Goal: Information Seeking & Learning: Learn about a topic

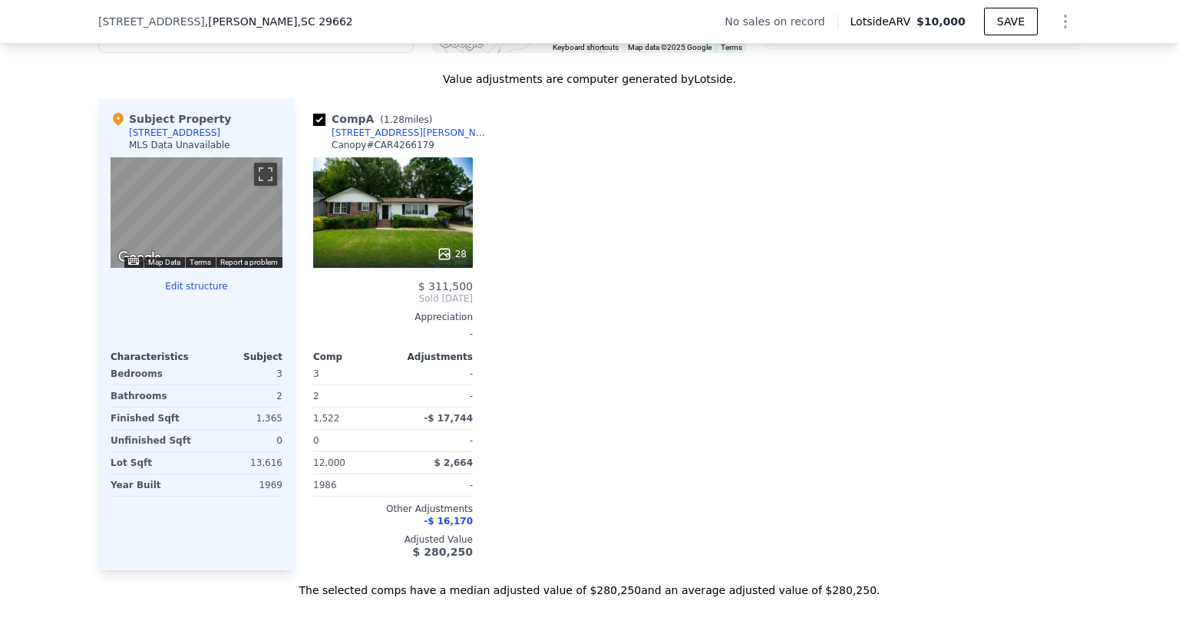
scroll to position [1437, 0]
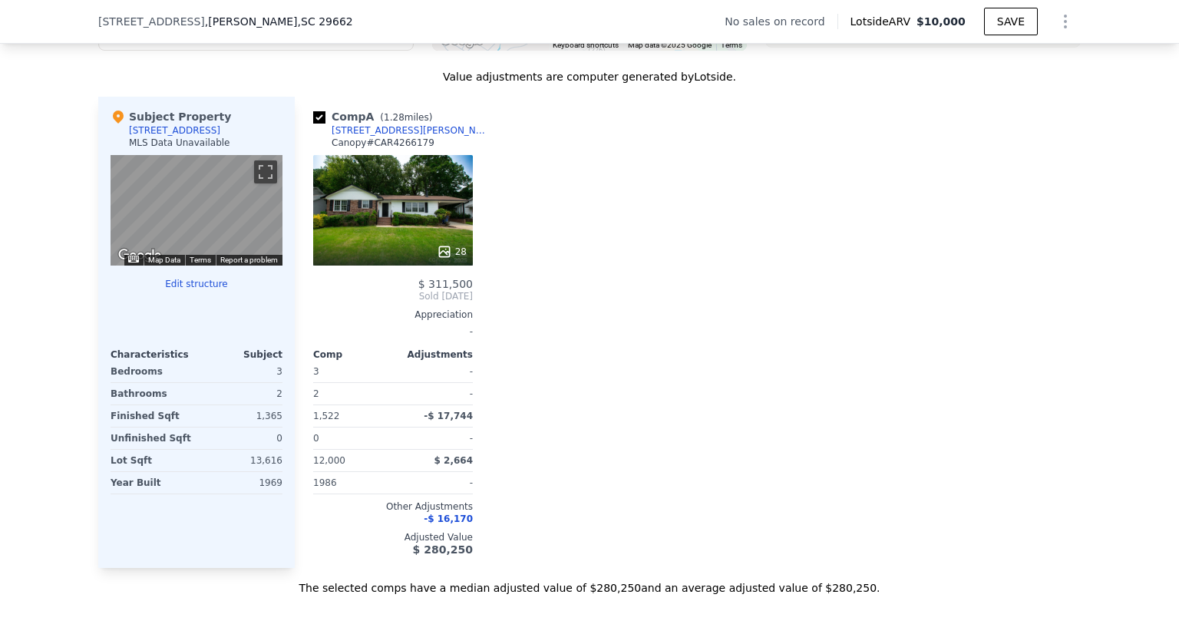
click at [378, 147] on div "Canopy # CAR4266179" at bounding box center [383, 143] width 103 height 12
click at [361, 137] on div "[STREET_ADDRESS][PERSON_NAME]" at bounding box center [412, 130] width 160 height 12
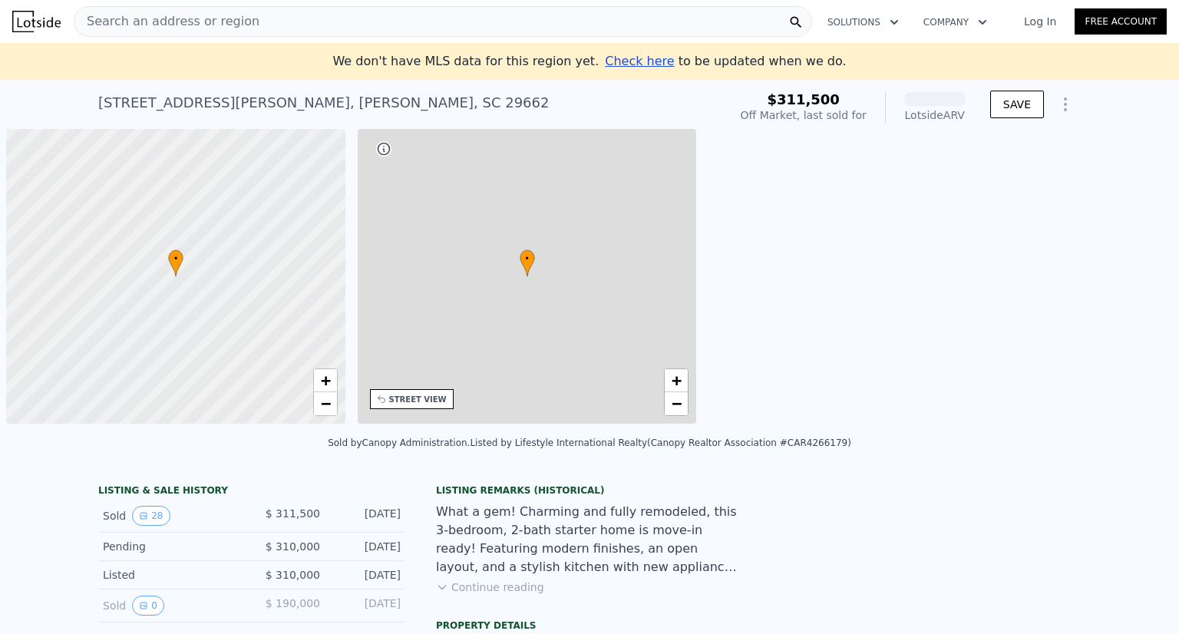
scroll to position [0, 6]
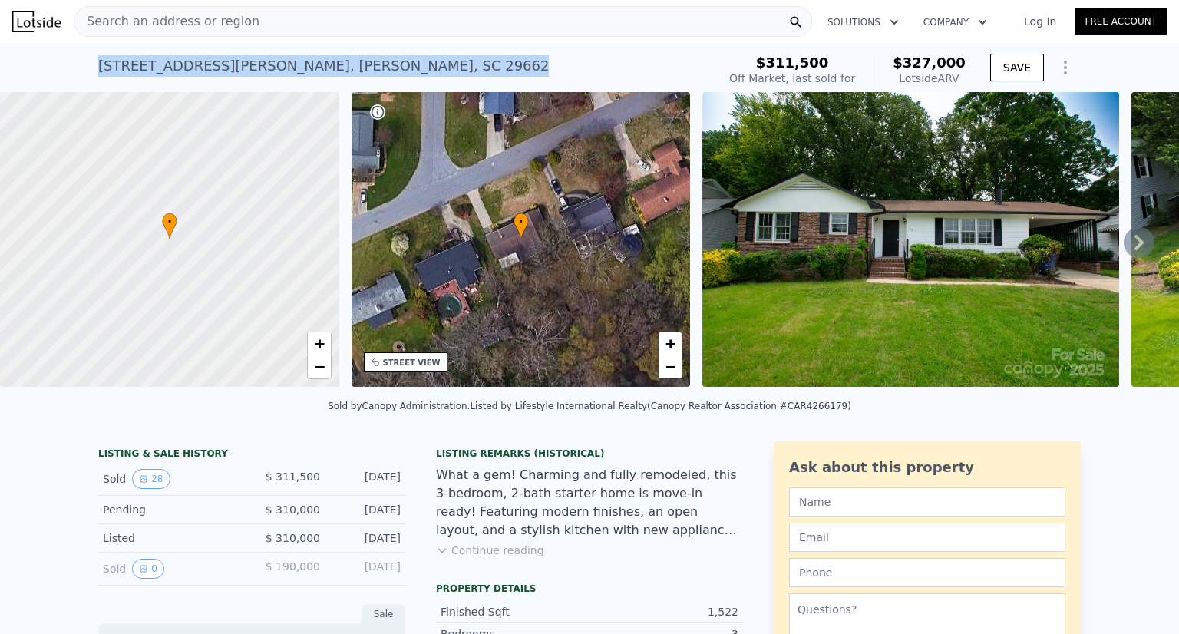
drag, startPoint x: 93, startPoint y: 65, endPoint x: 301, endPoint y: 65, distance: 208.0
click at [301, 65] on div "[STREET_ADDRESS][PERSON_NAME][PERSON_NAME] Sold [DATE] for $311,500 (~ARV $327k…" at bounding box center [404, 70] width 612 height 43
copy div "[STREET_ADDRESS][PERSON_NAME][PERSON_NAME]"
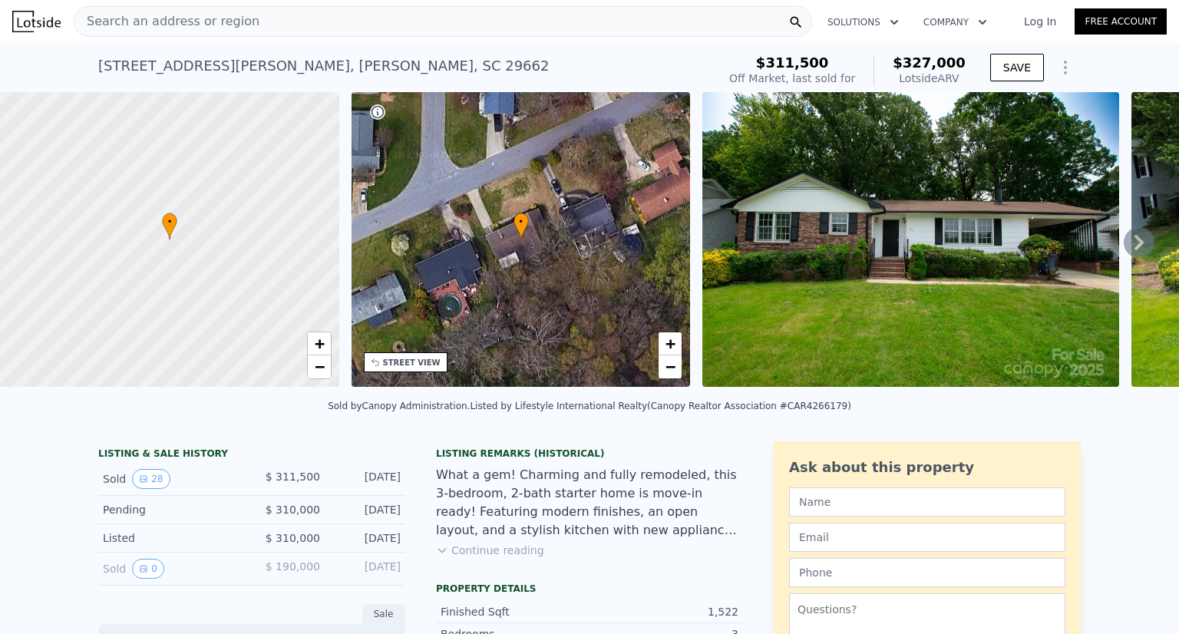
click at [1132, 245] on icon at bounding box center [1139, 242] width 31 height 31
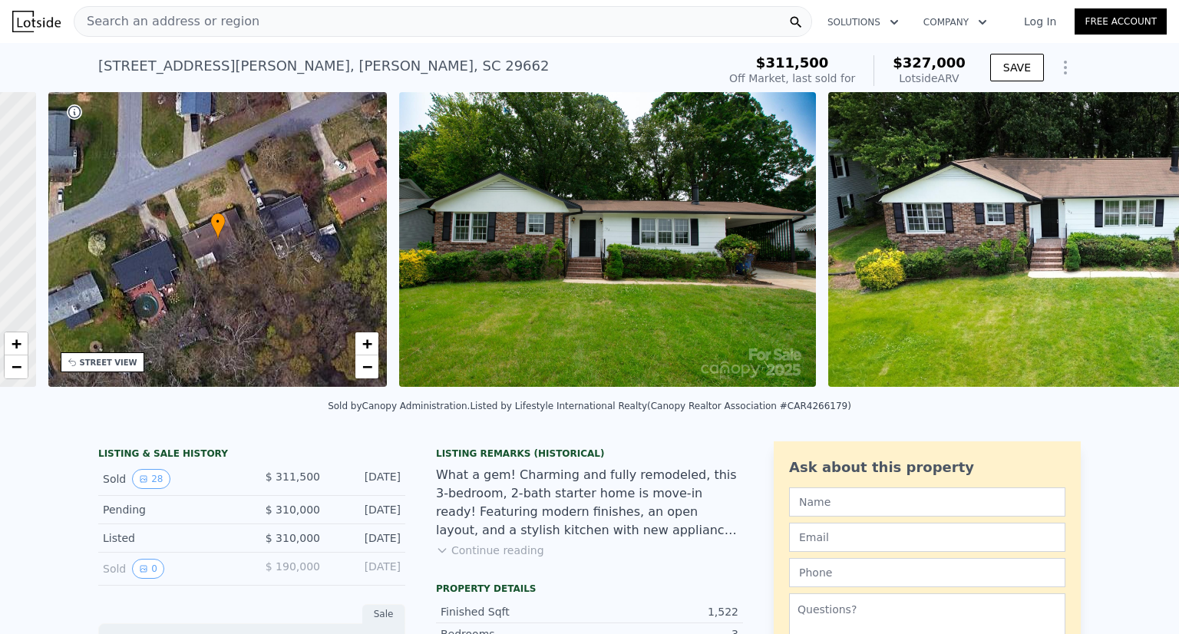
scroll to position [0, 357]
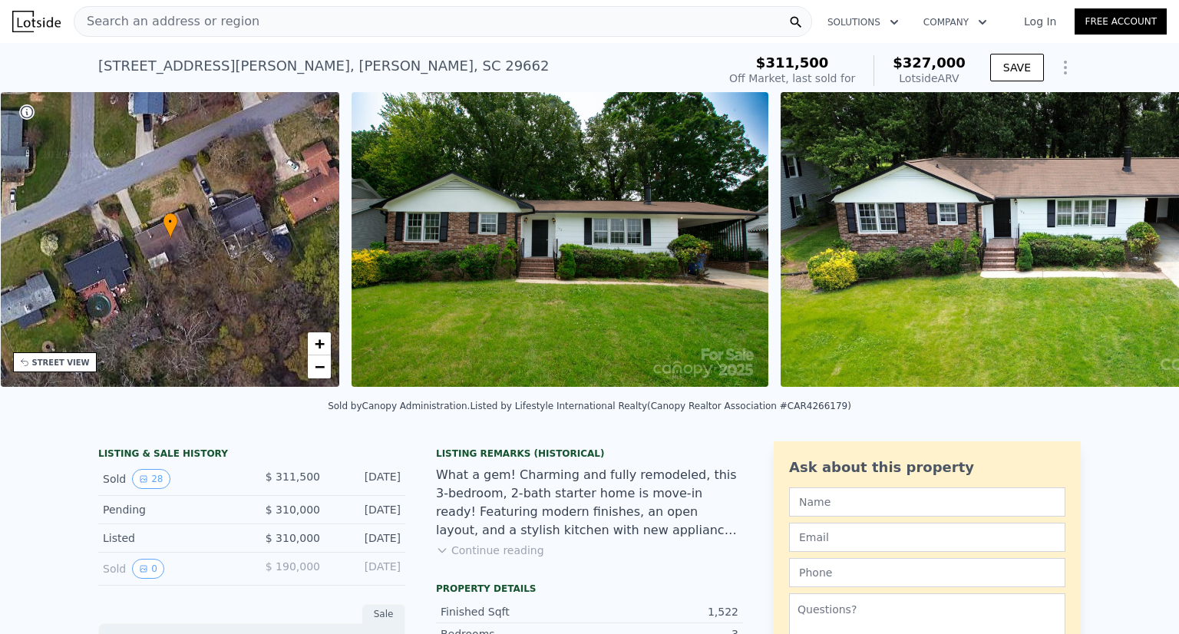
click at [1132, 244] on img at bounding box center [1042, 239] width 524 height 295
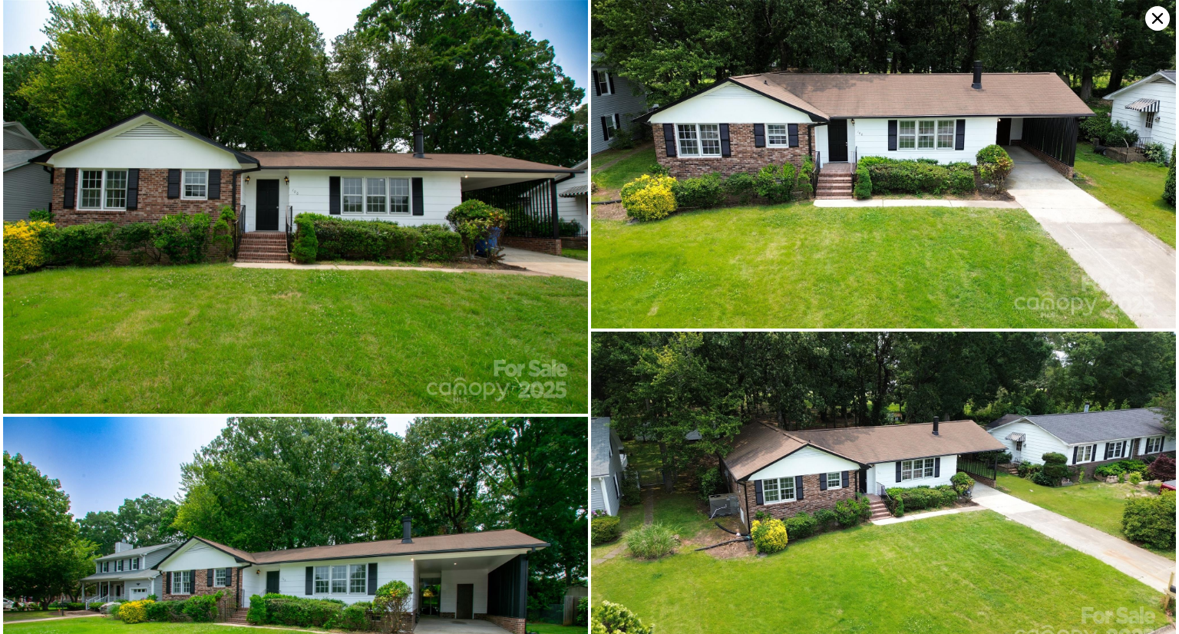
click at [1132, 244] on img at bounding box center [883, 164] width 585 height 328
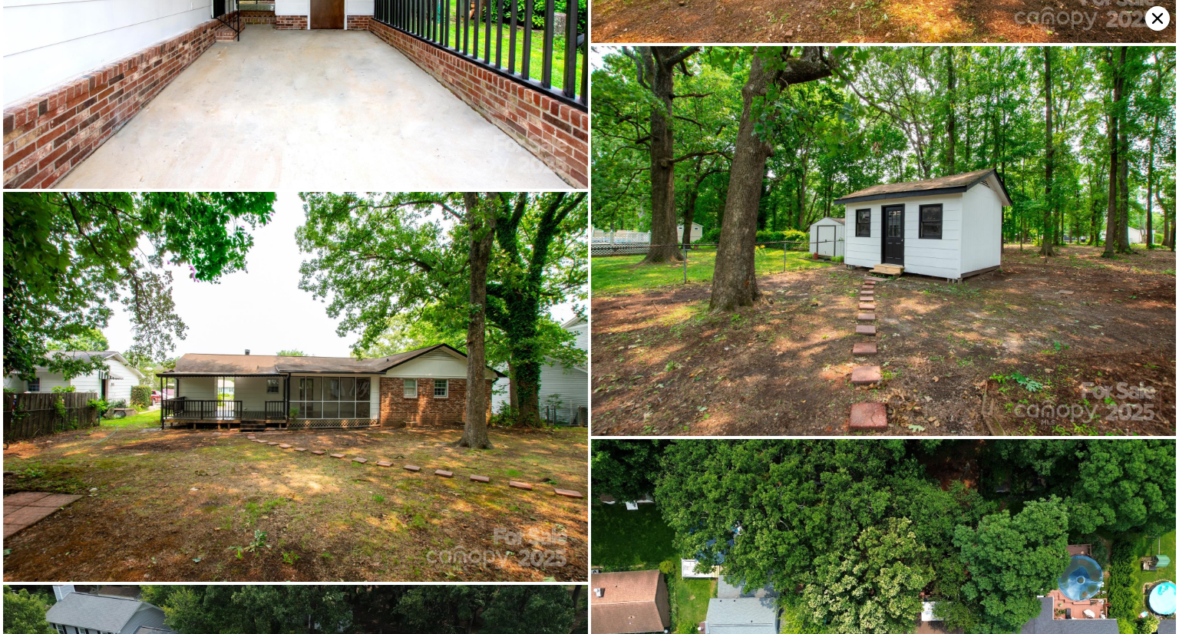
scroll to position [4771, 0]
